Goal: Task Accomplishment & Management: Use online tool/utility

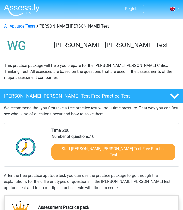
scroll to position [54, 0]
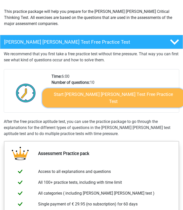
click at [91, 94] on link "Start Watson Glaser Test Free Practice Test" at bounding box center [113, 97] width 142 height 19
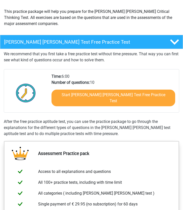
scroll to position [0, 0]
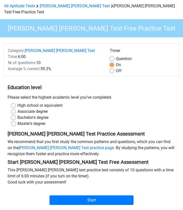
scroll to position [23, 0]
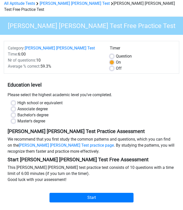
click at [31, 100] on label "High school or equivalent" at bounding box center [39, 103] width 45 height 6
click at [15, 100] on input "High school or equivalent" at bounding box center [13, 102] width 4 height 5
radio input "true"
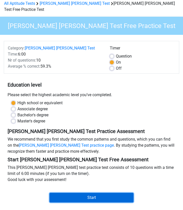
click at [82, 195] on input "Start" at bounding box center [91, 198] width 84 height 10
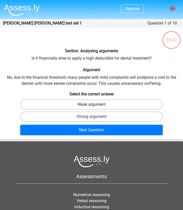
click at [125, 106] on label "Weak argument" at bounding box center [91, 104] width 143 height 10
click at [95, 106] on input "Weak argument" at bounding box center [92, 105] width 3 height 3
radio input "true"
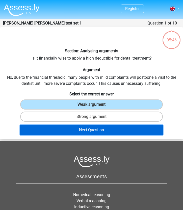
click at [124, 126] on button "Next Question" at bounding box center [91, 130] width 143 height 11
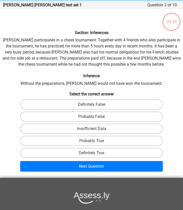
scroll to position [20, 0]
